Goal: Complete application form

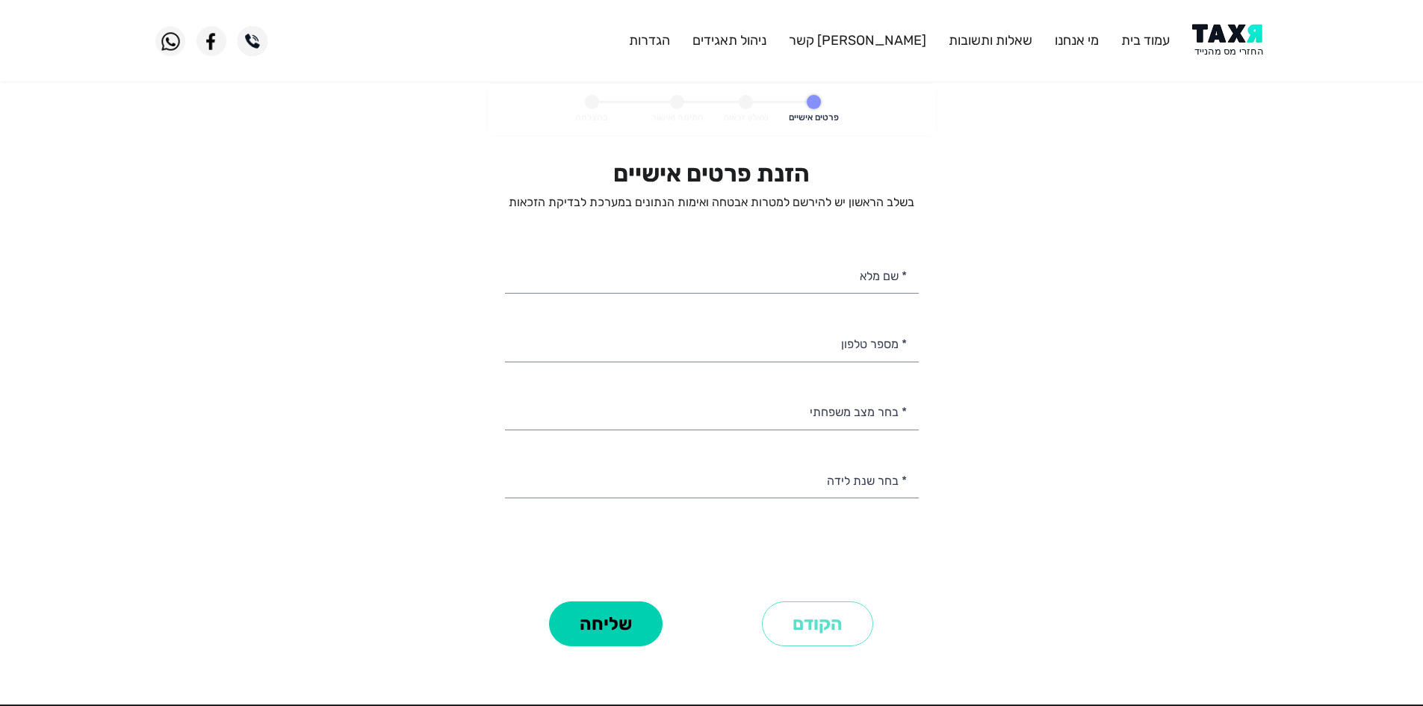
select select
click at [1225, 45] on img at bounding box center [1230, 41] width 75 height 34
click at [850, 268] on input "* שם מלא" at bounding box center [712, 275] width 414 height 38
type input "[PERSON_NAME]"
click at [771, 344] on input "* מספר טלפון" at bounding box center [712, 343] width 414 height 38
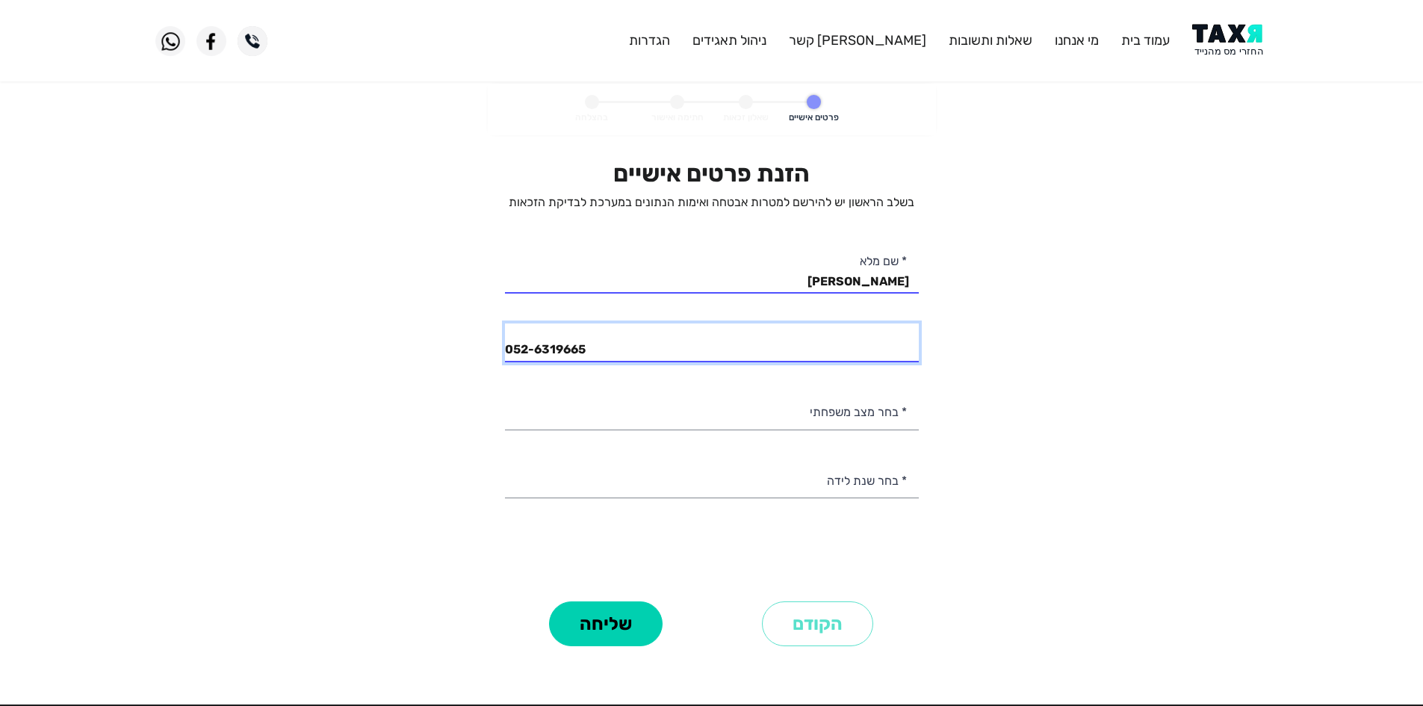
type input "052-6319665"
click at [867, 439] on div "הזנת פרטים אישיים בשלב הראשון יש להירשם למטרות אבטחה ואימות הנתונים במערכת לבדי…" at bounding box center [712, 378] width 414 height 438
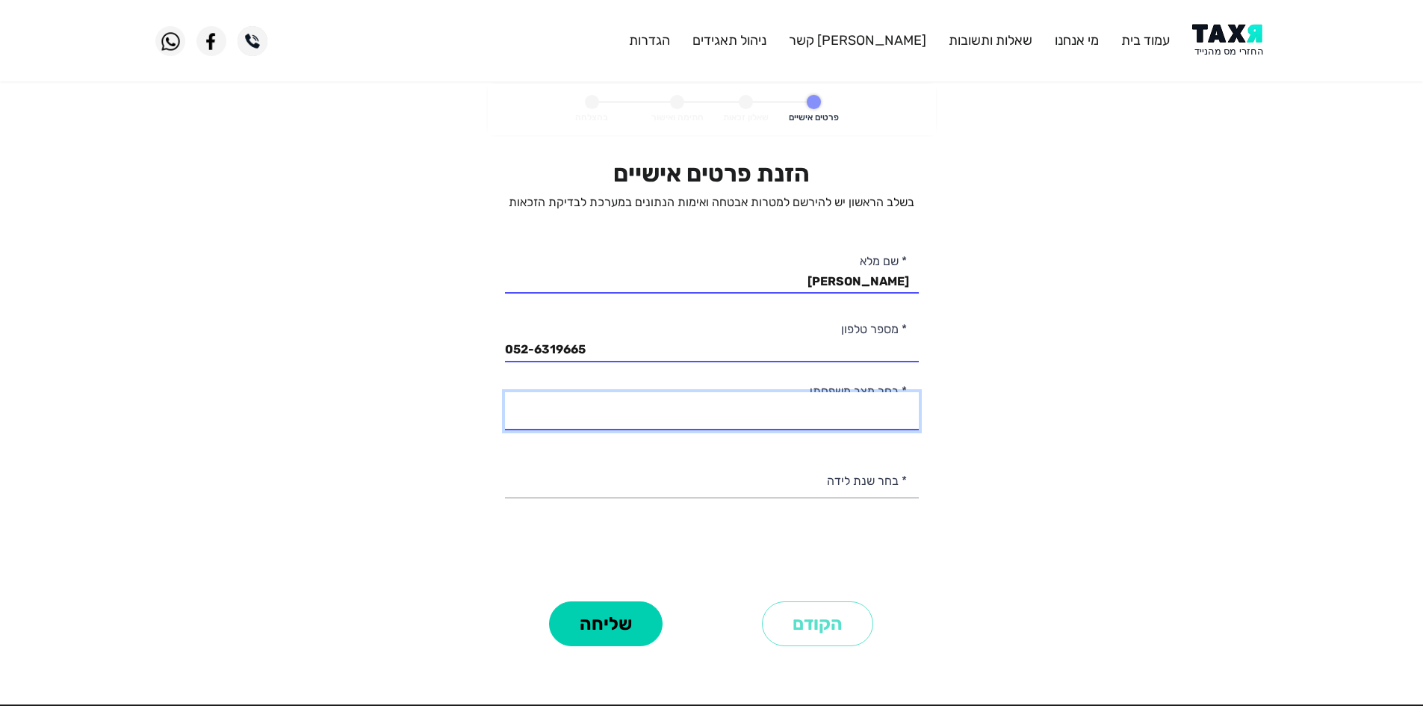
click at [879, 403] on select "רווק/ה נשוי/[PERSON_NAME]/ה אלמן/נה" at bounding box center [712, 411] width 414 height 38
select select "1: Single"
click at [505, 392] on select "רווק/ה נשוי/[PERSON_NAME]/ה אלמן/נה" at bounding box center [712, 411] width 414 height 38
click at [1123, 463] on personal-details "פרטים אישיים שאלון זכאות חתימה ואישור בהצלחה הזנת פרטים אישיים בשלב הראשון יש ל…" at bounding box center [711, 388] width 1423 height 609
click at [915, 426] on select "רווק/ה נשוי/[PERSON_NAME]/ה אלמן/נה" at bounding box center [712, 411] width 414 height 38
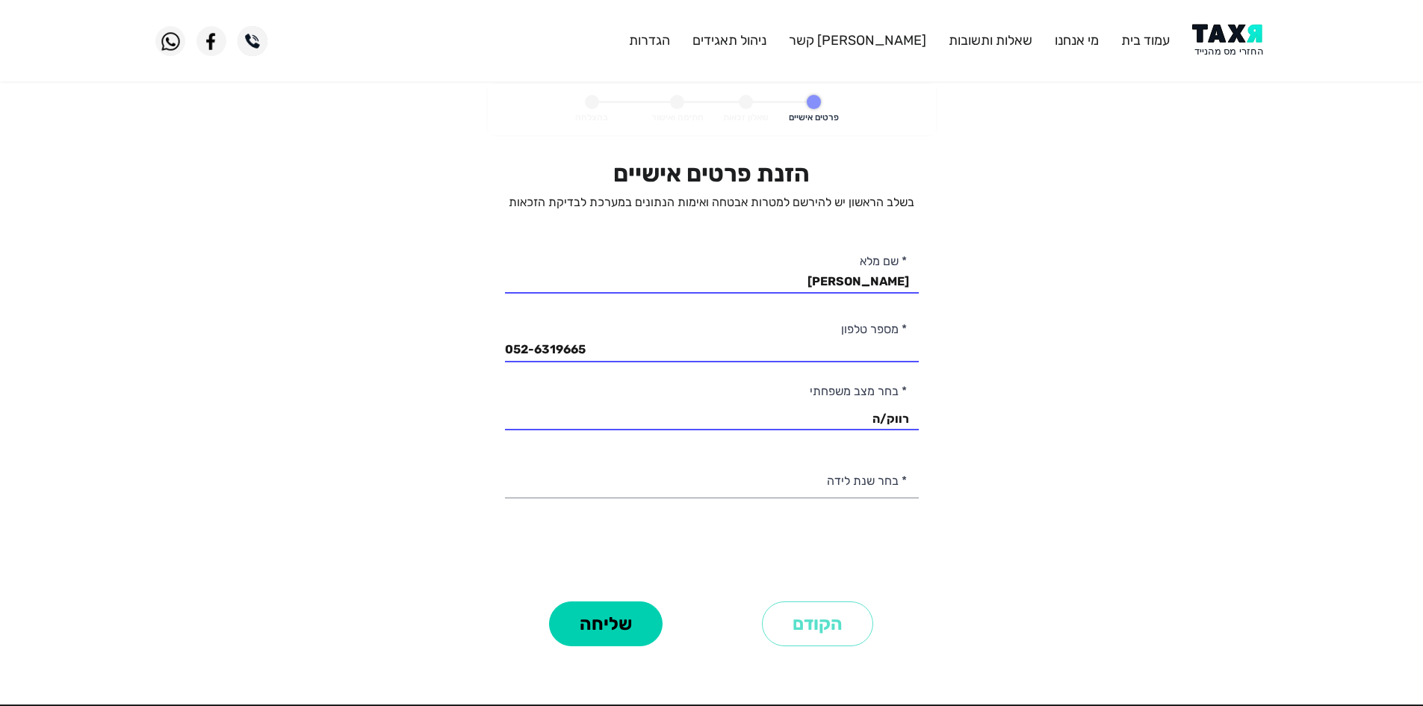
click at [1119, 461] on personal-details "פרטים אישיים שאלון זכאות חתימה ואישור בהצלחה הזנת פרטים אישיים בשלב הראשון יש ל…" at bounding box center [711, 388] width 1423 height 609
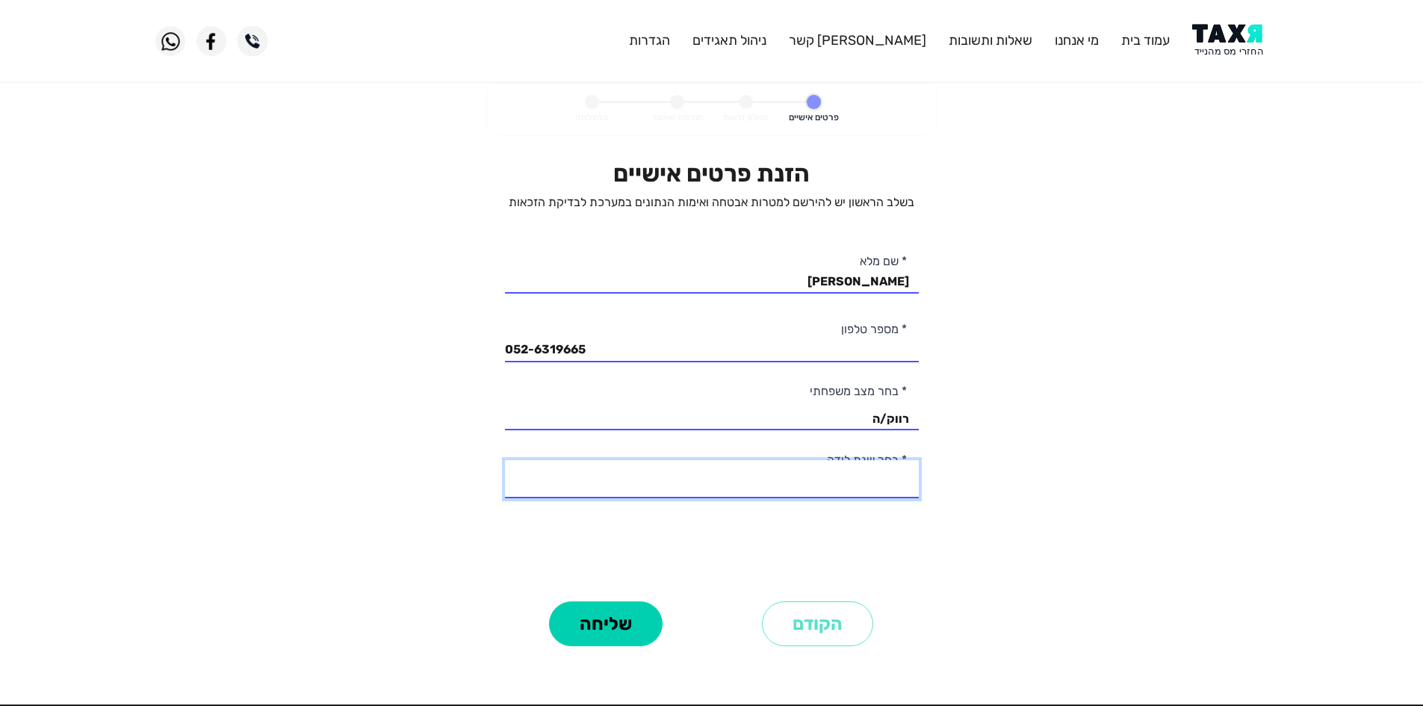
click at [842, 479] on select "2003 2002 2001 2000 1999 1998 1997 1996 1995 1994 1993 1992 1991 1990 1989 1988…" at bounding box center [712, 479] width 414 height 38
select select "1: 2003"
click at [505, 460] on select "2003 2002 2001 2000 1999 1998 1997 1996 1995 1994 1993 1992 1991 1990 1989 1988…" at bounding box center [712, 479] width 414 height 38
click at [622, 606] on button "שליחה" at bounding box center [606, 624] width 114 height 45
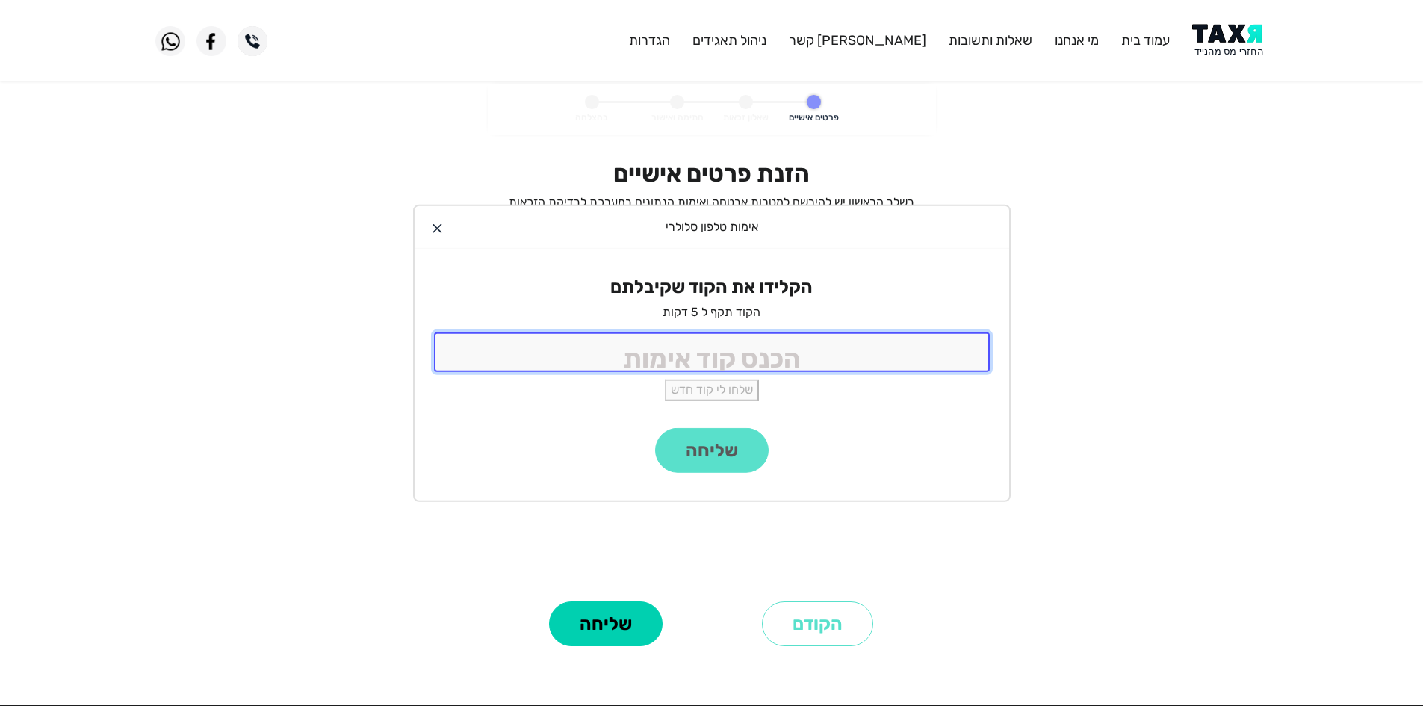
click at [882, 353] on input "tel" at bounding box center [712, 353] width 556 height 40
type input "9988"
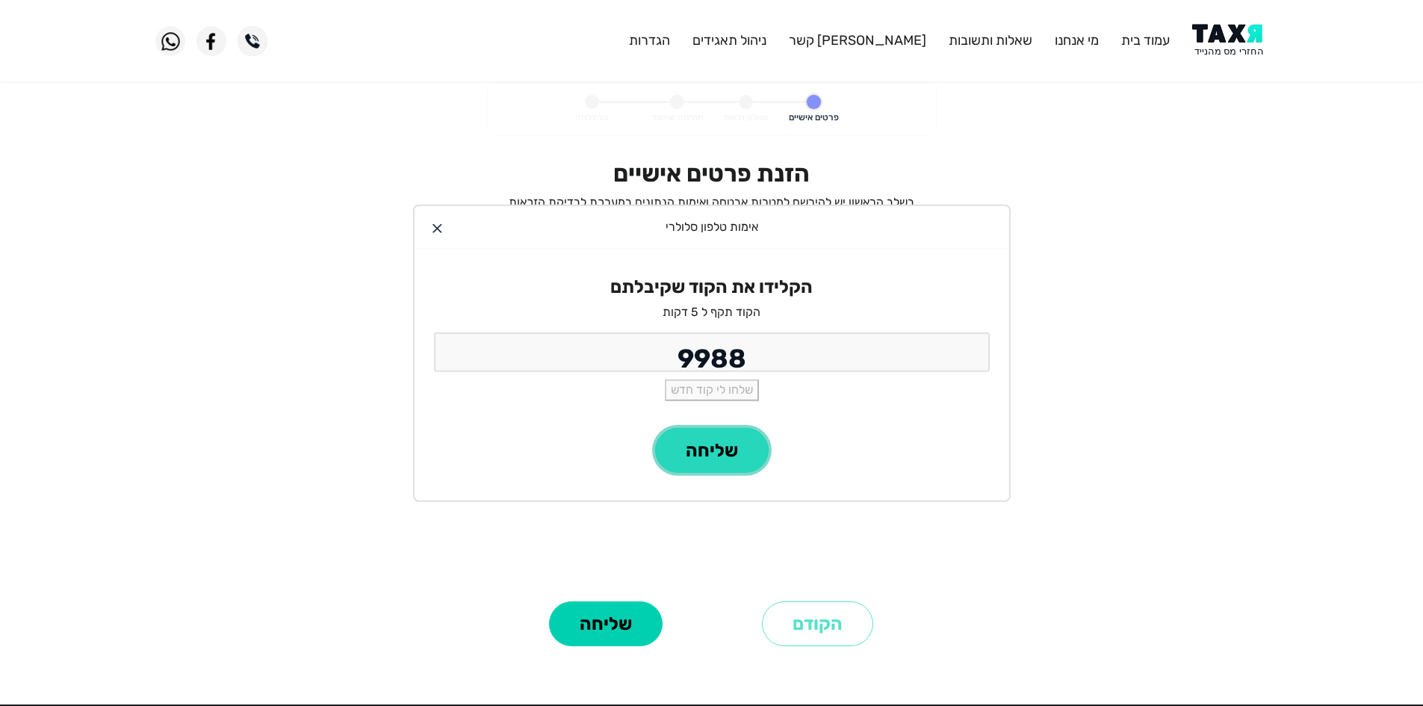
click at [681, 446] on button "שליחה" at bounding box center [712, 450] width 114 height 45
